Goal: Information Seeking & Learning: Learn about a topic

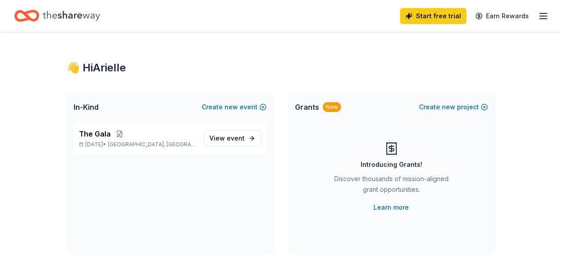
click at [541, 15] on icon "button" at bounding box center [543, 16] width 11 height 11
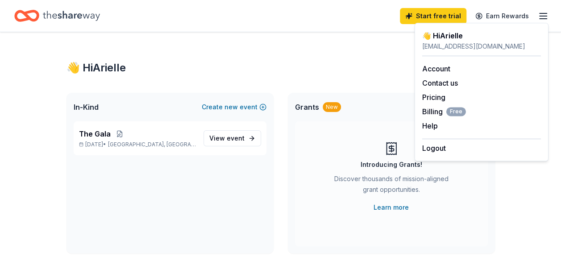
click at [86, 23] on icon "Home" at bounding box center [71, 16] width 57 height 18
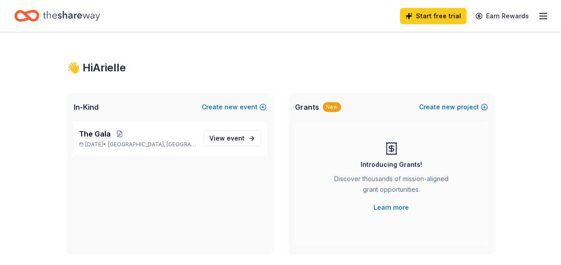
click at [55, 12] on icon "Home" at bounding box center [71, 16] width 57 height 18
click at [76, 19] on icon "Home" at bounding box center [71, 16] width 57 height 18
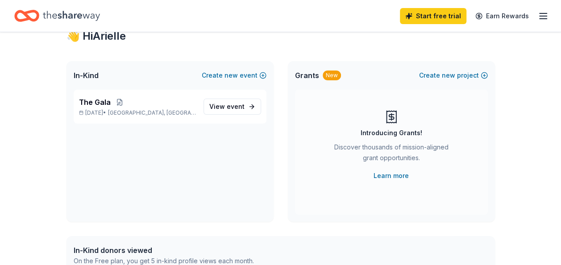
scroll to position [31, 0]
click at [234, 105] on span "event" at bounding box center [236, 107] width 18 height 8
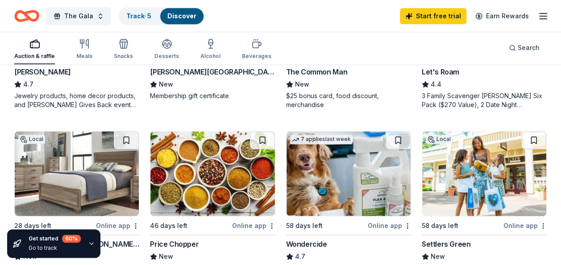
scroll to position [539, 0]
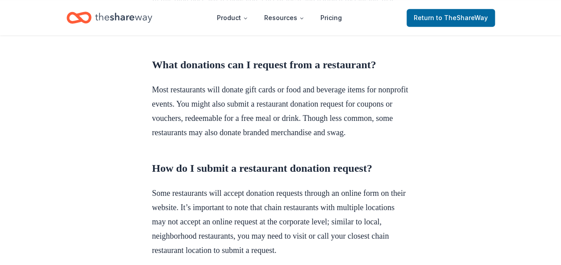
scroll to position [1197, 0]
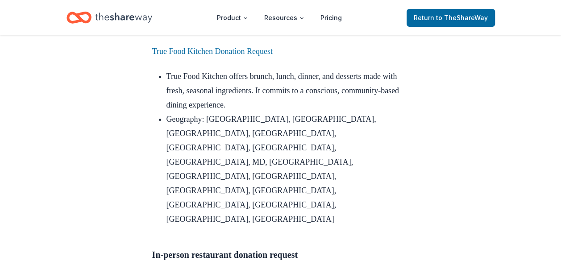
scroll to position [1786, 0]
